Goal: Task Accomplishment & Management: Manage account settings

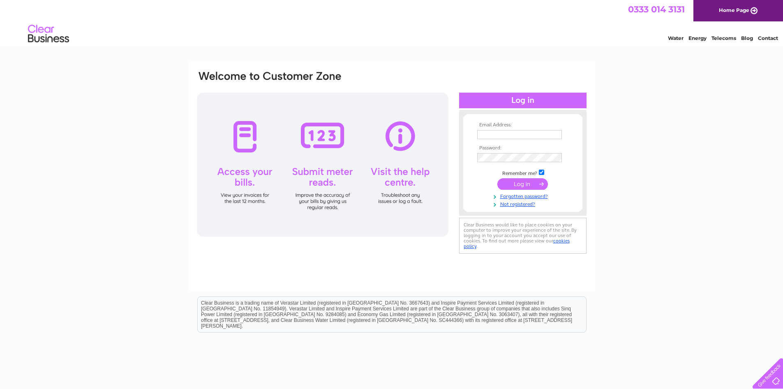
click at [521, 133] on input "text" at bounding box center [519, 134] width 85 height 9
type input "amanda@thefootballnation.co.uk"
click at [498, 179] on input "submit" at bounding box center [523, 185] width 51 height 12
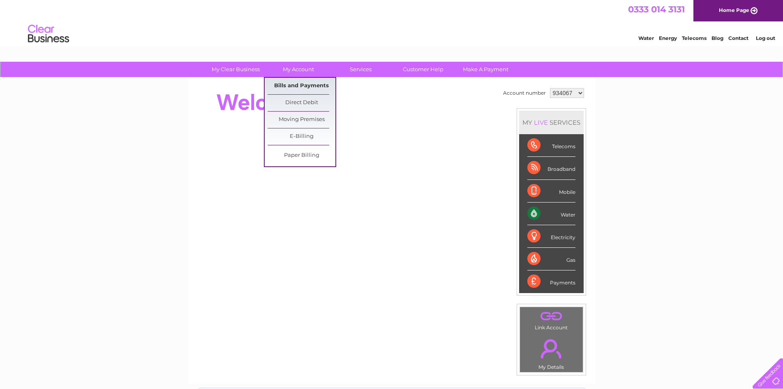
click at [305, 86] on link "Bills and Payments" at bounding box center [302, 86] width 68 height 16
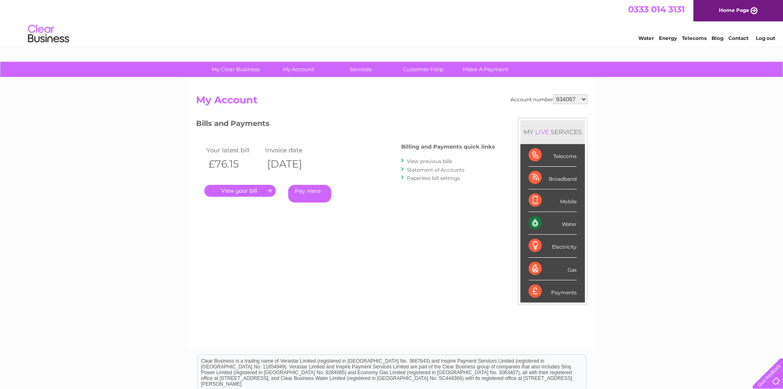
drag, startPoint x: 579, startPoint y: 98, endPoint x: 577, endPoint y: 103, distance: 5.2
click at [579, 98] on select "934067 989256 989257 996790 1089061" at bounding box center [570, 99] width 34 height 10
select select "989256"
click at [553, 94] on select "934067 989256 989257 996790 1089061" at bounding box center [570, 99] width 34 height 10
click at [435, 159] on link "View previous bills" at bounding box center [429, 161] width 45 height 6
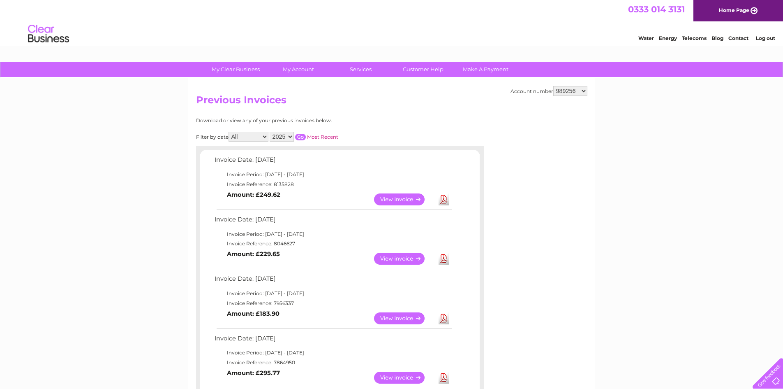
click at [399, 260] on link "View" at bounding box center [404, 258] width 60 height 12
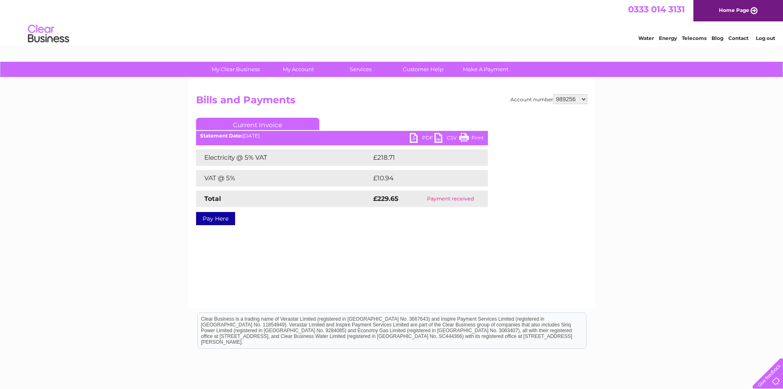
click at [427, 136] on link "PDF" at bounding box center [422, 139] width 25 height 12
drag, startPoint x: 766, startPoint y: 37, endPoint x: 765, endPoint y: 28, distance: 9.1
click at [766, 37] on link "Log out" at bounding box center [765, 38] width 19 height 6
